Goal: Task Accomplishment & Management: Use online tool/utility

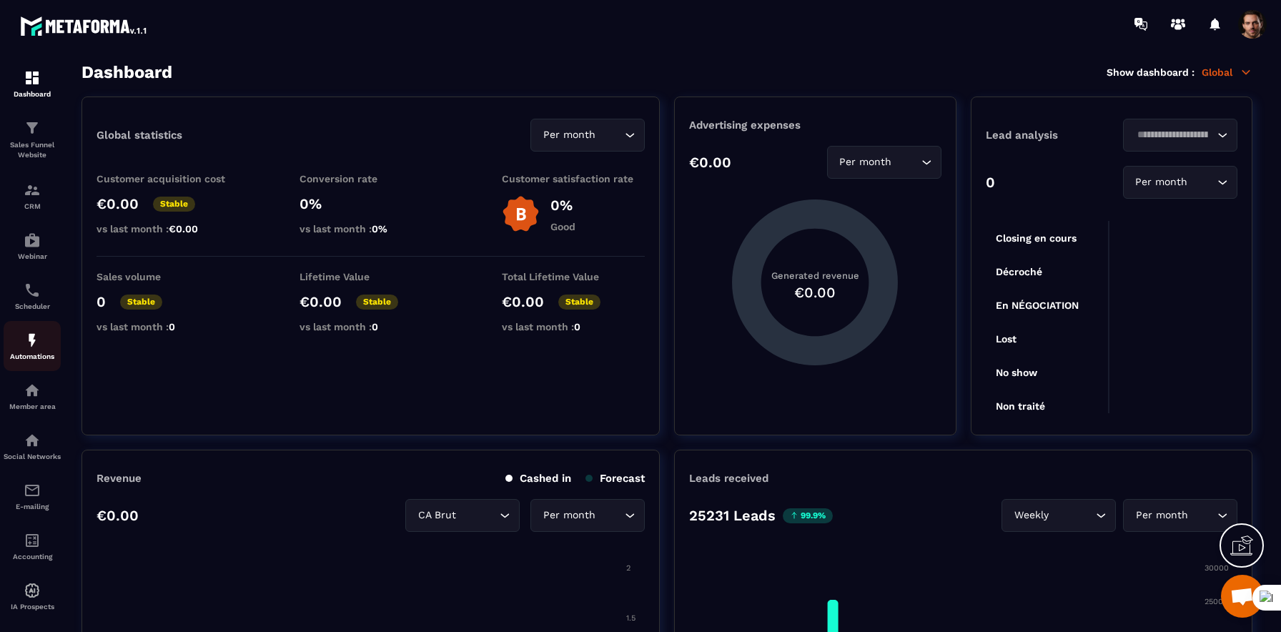
click at [34, 342] on img at bounding box center [32, 340] width 17 height 17
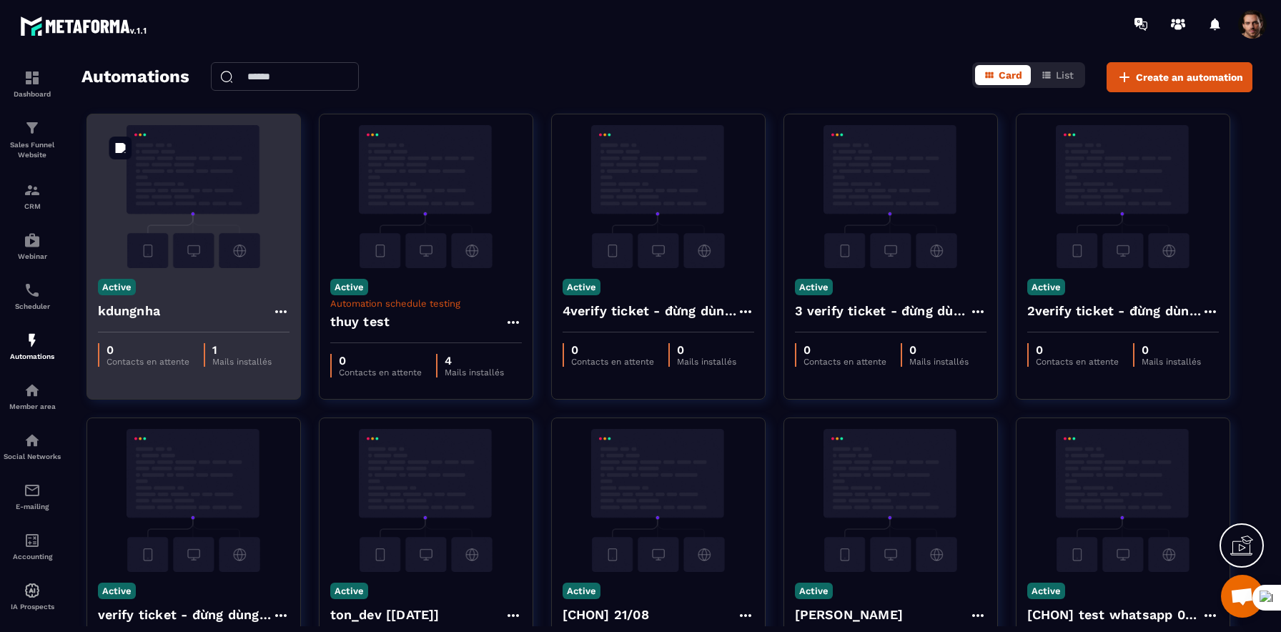
click at [157, 212] on img at bounding box center [194, 196] width 192 height 143
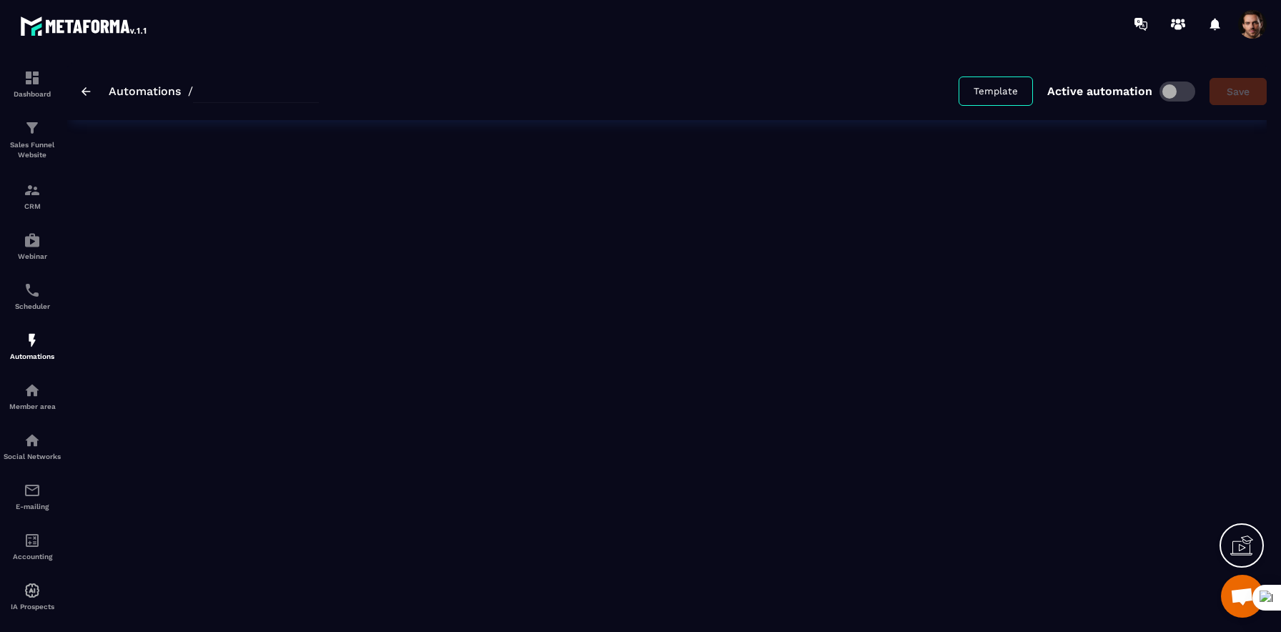
type input "********"
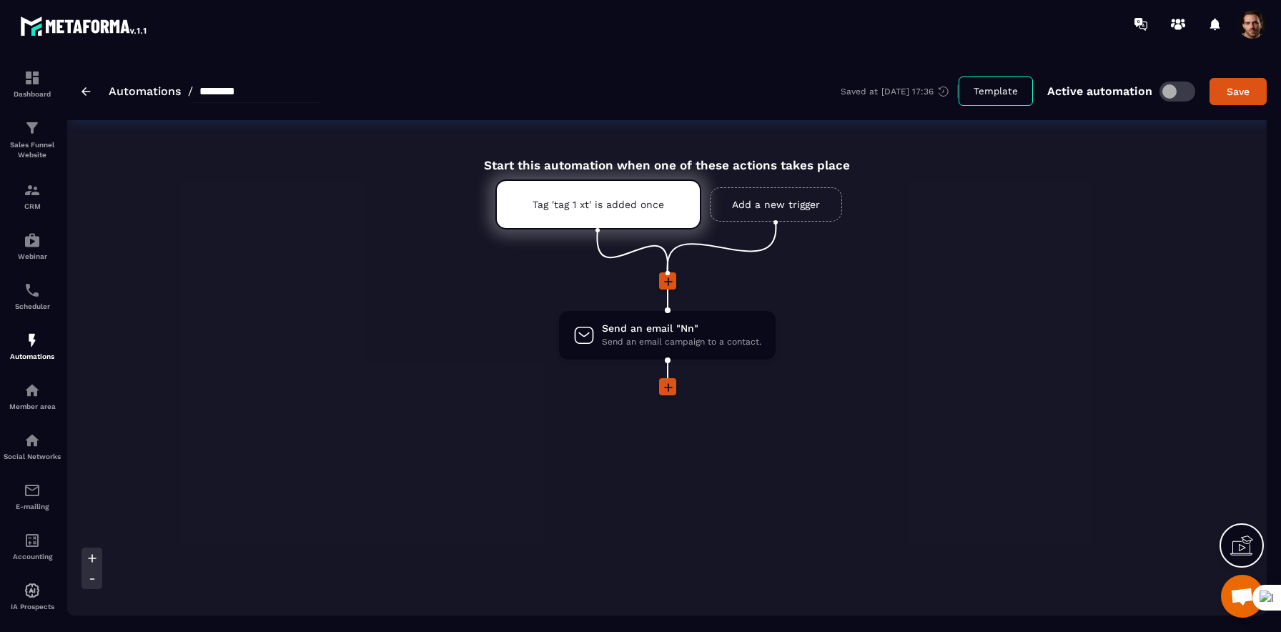
click at [668, 280] on icon at bounding box center [668, 281] width 9 height 9
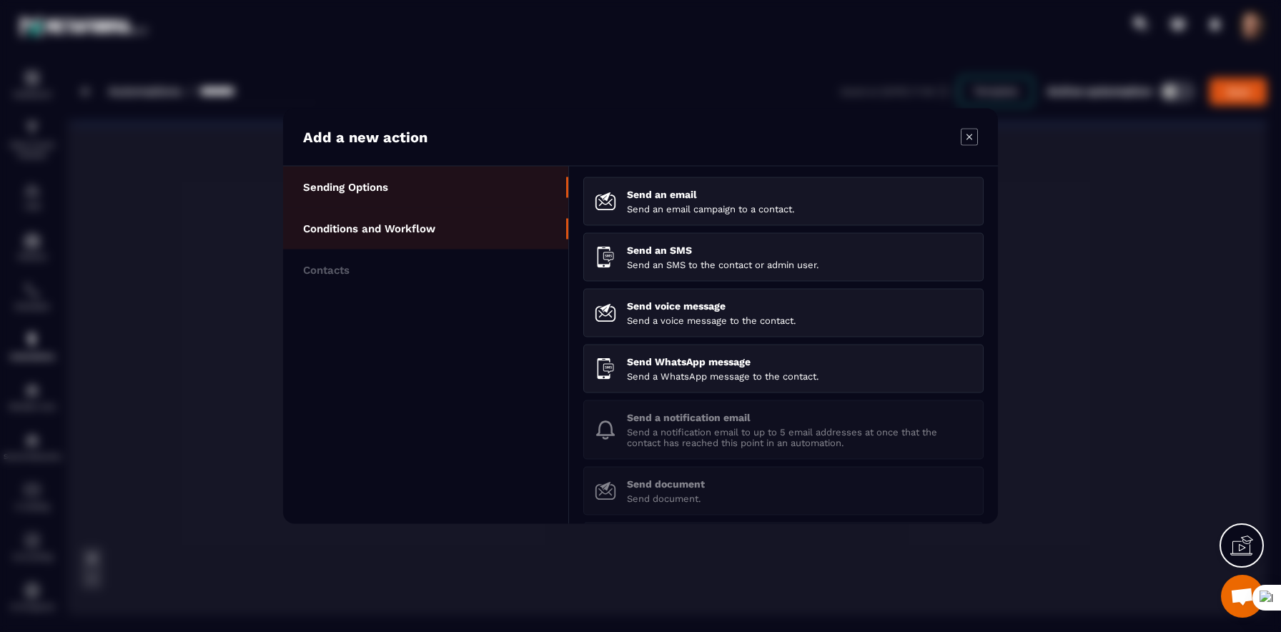
click at [466, 210] on li "Conditions and Workflow" at bounding box center [425, 228] width 285 height 41
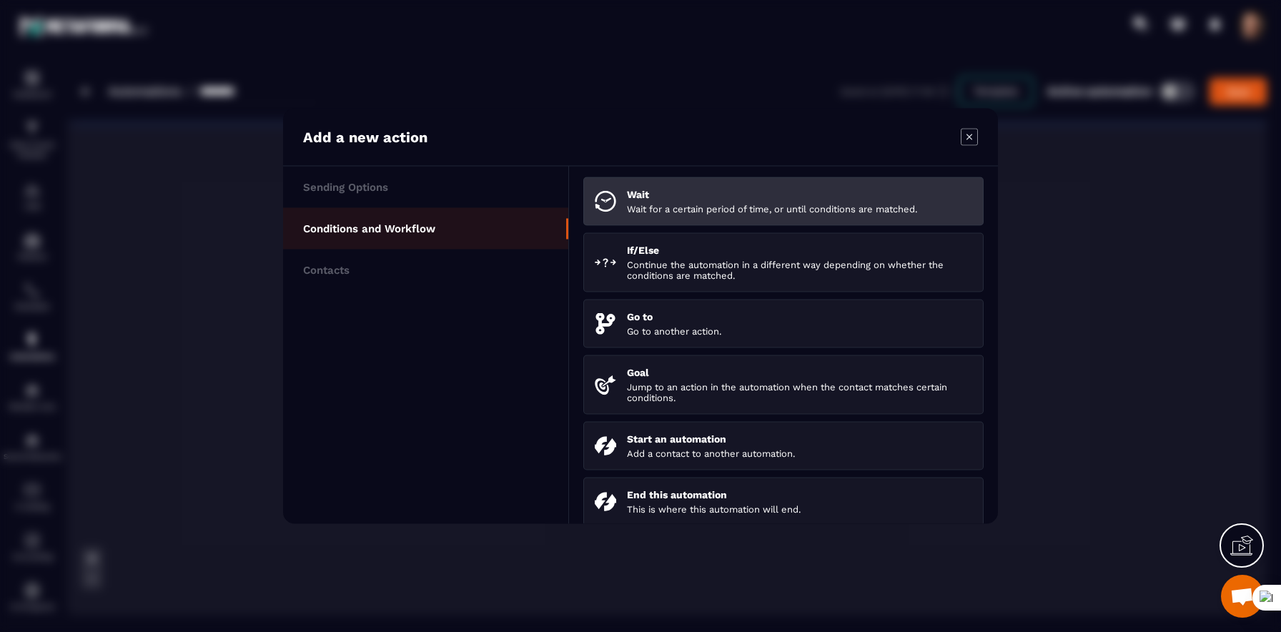
click at [699, 202] on div "Wait Wait for a certain period of time, or until conditions are matched." at bounding box center [799, 202] width 345 height 26
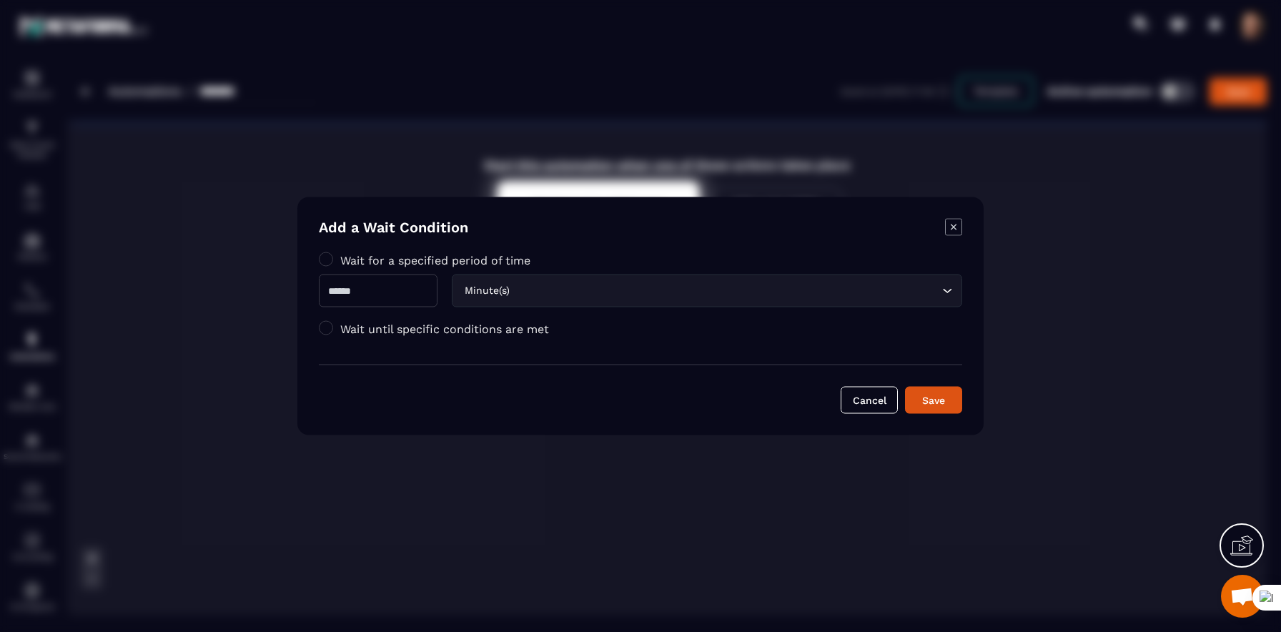
click at [398, 330] on label "Wait until specific conditions are met" at bounding box center [444, 329] width 209 height 14
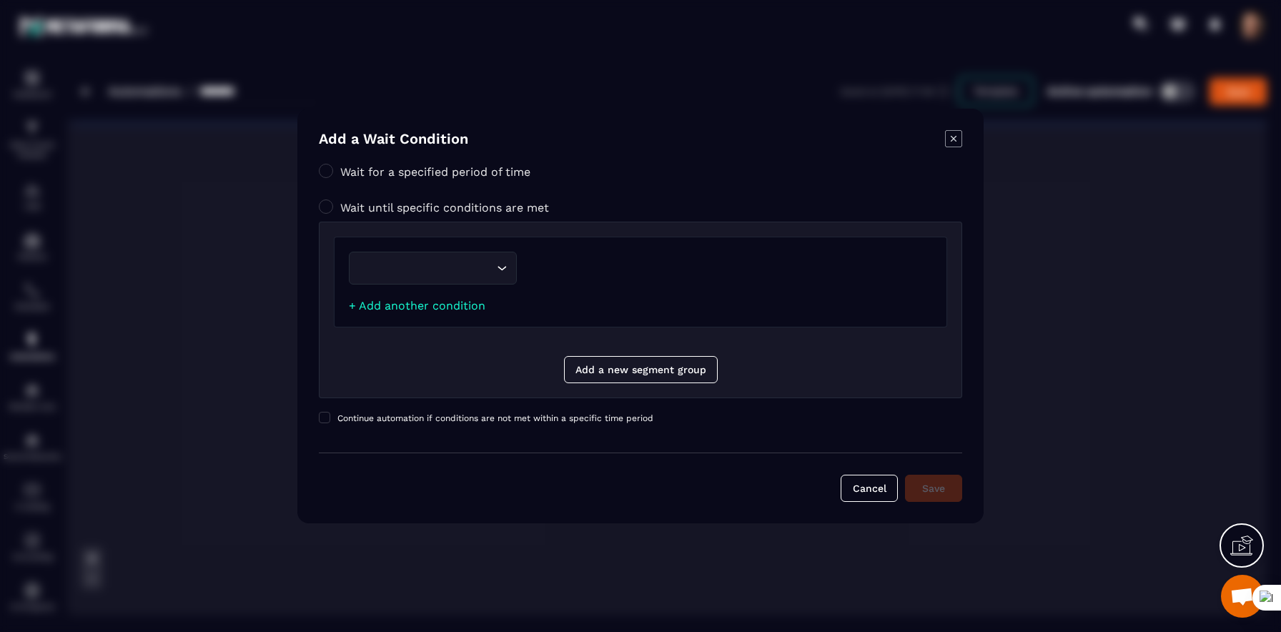
click at [473, 275] on input "Search for option" at bounding box center [425, 268] width 135 height 16
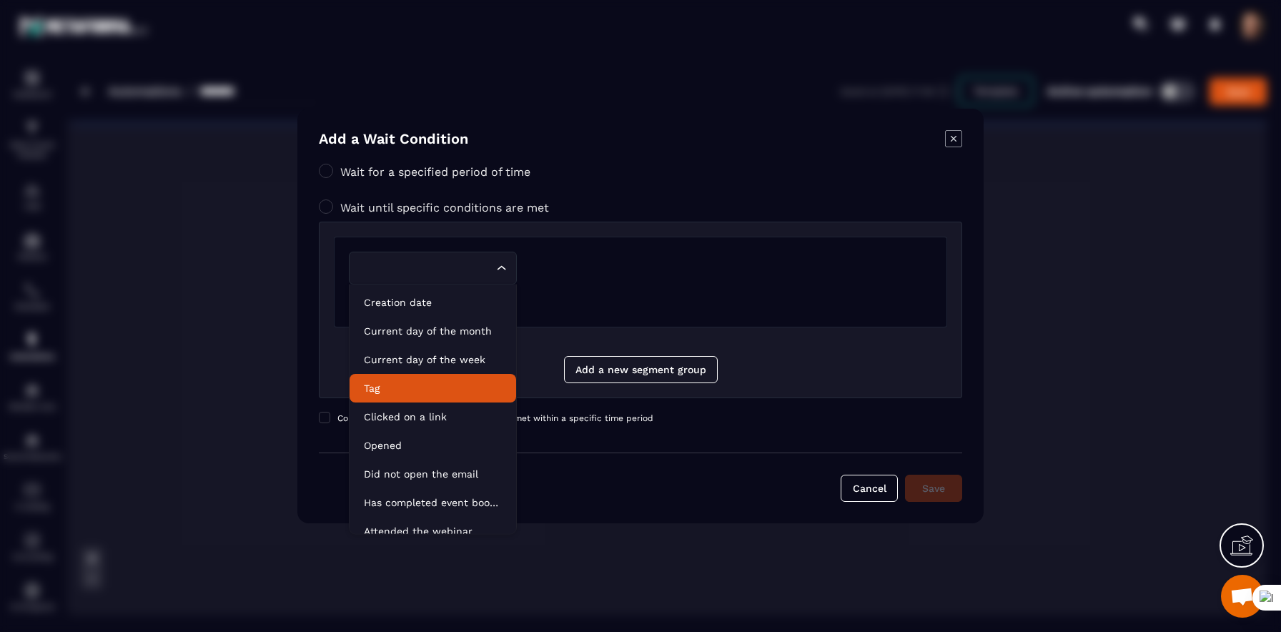
click at [429, 388] on p "Tag" at bounding box center [433, 388] width 138 height 14
